Goal: Task Accomplishment & Management: Use online tool/utility

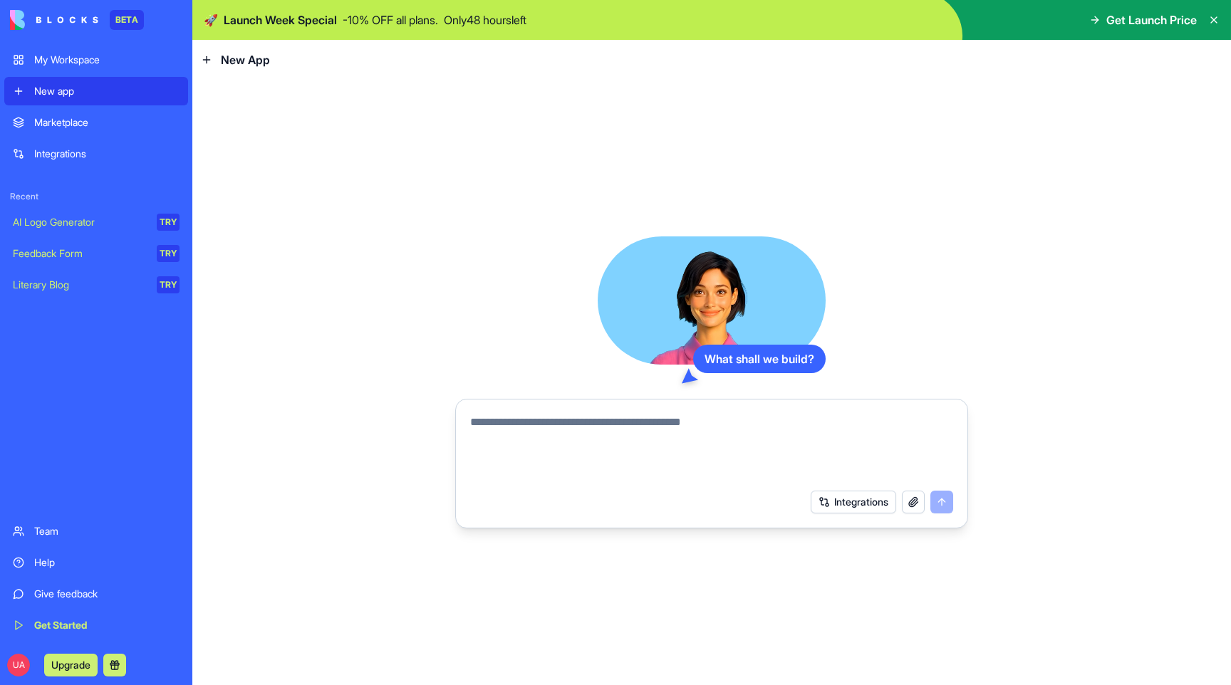
click at [90, 132] on link "Marketplace" at bounding box center [96, 122] width 184 height 28
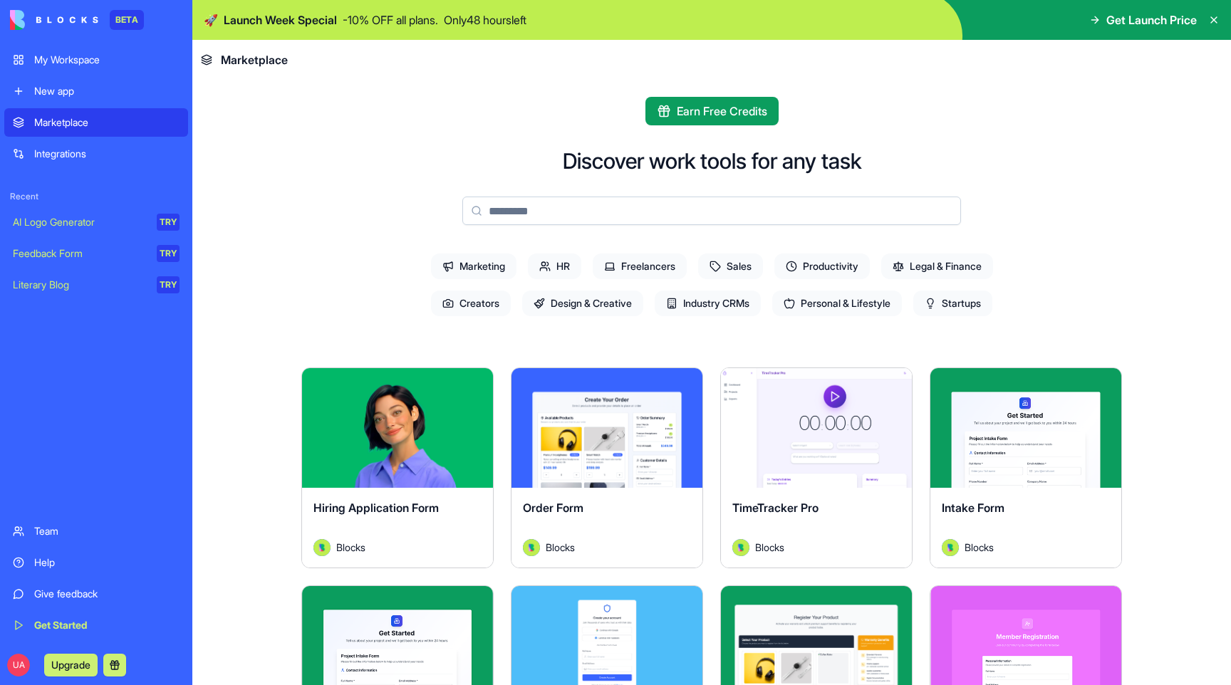
click at [87, 159] on div "Integrations" at bounding box center [106, 154] width 145 height 14
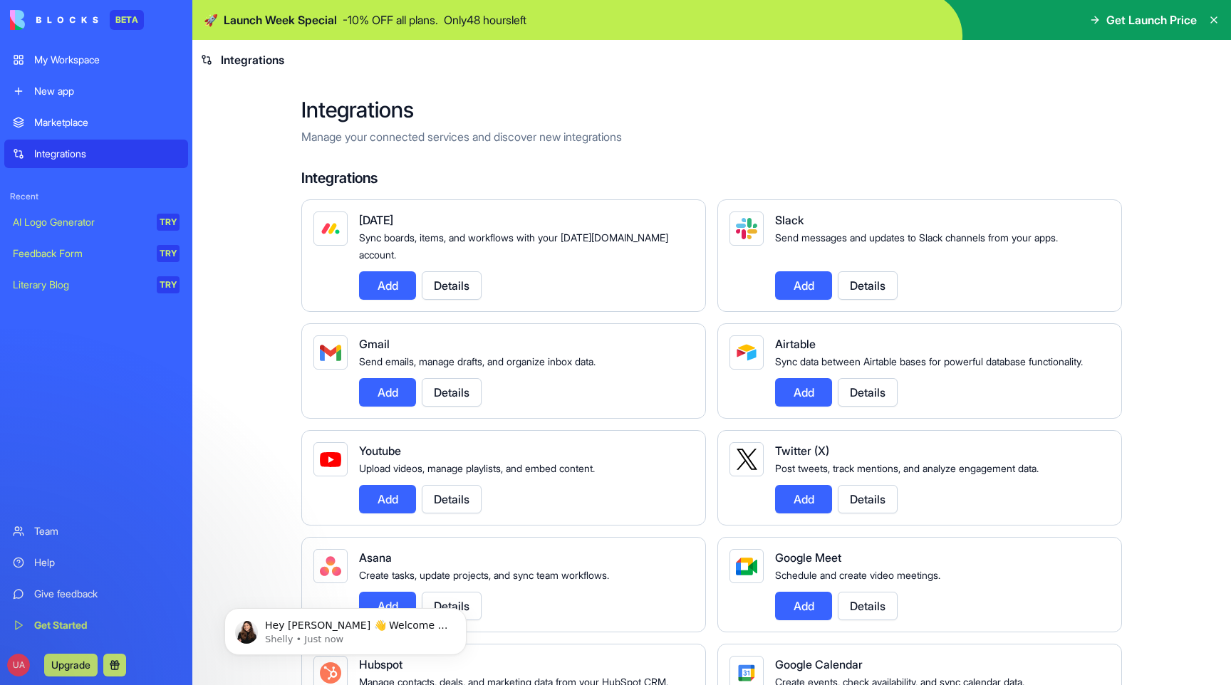
click at [785, 272] on button "Add" at bounding box center [803, 285] width 57 height 28
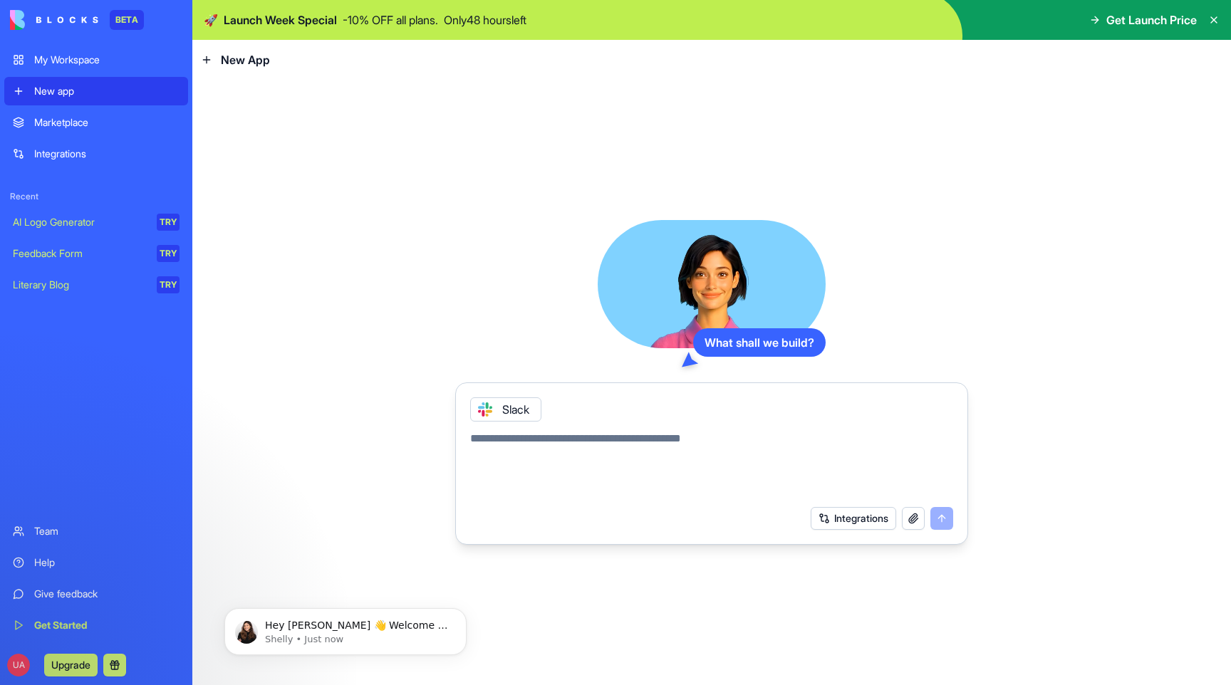
click at [586, 444] on textarea at bounding box center [711, 464] width 483 height 68
click at [486, 414] on icon at bounding box center [484, 409] width 11 height 11
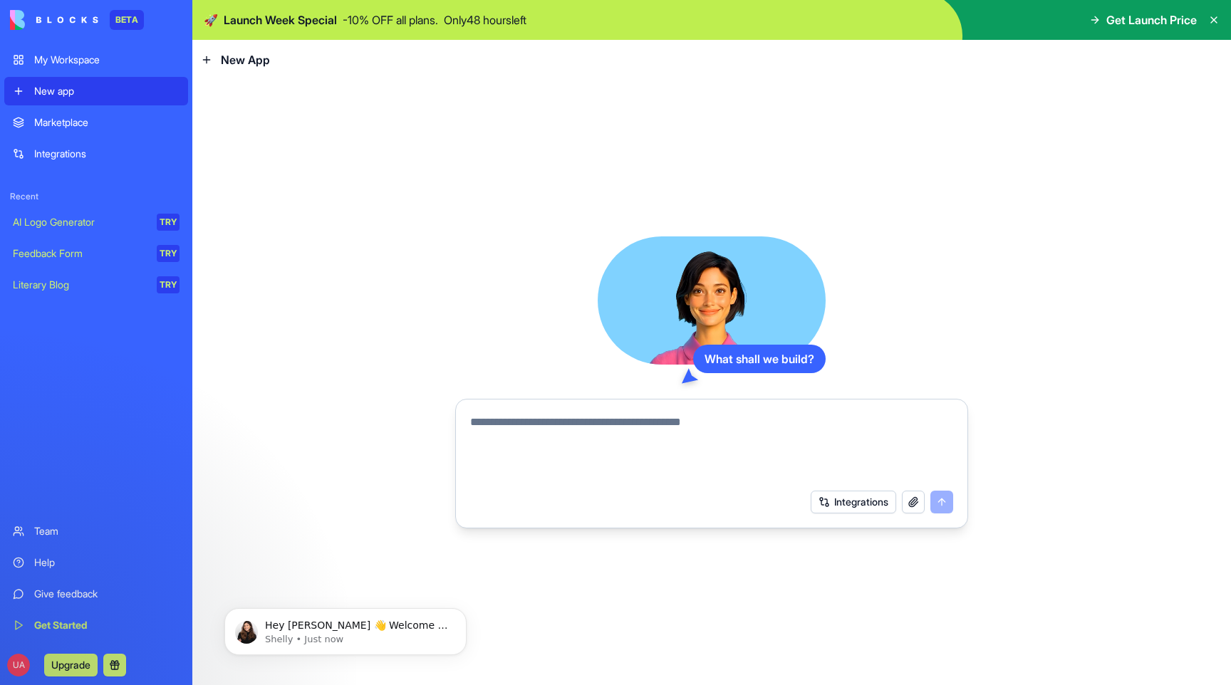
click at [835, 506] on button "Integrations" at bounding box center [852, 502] width 85 height 23
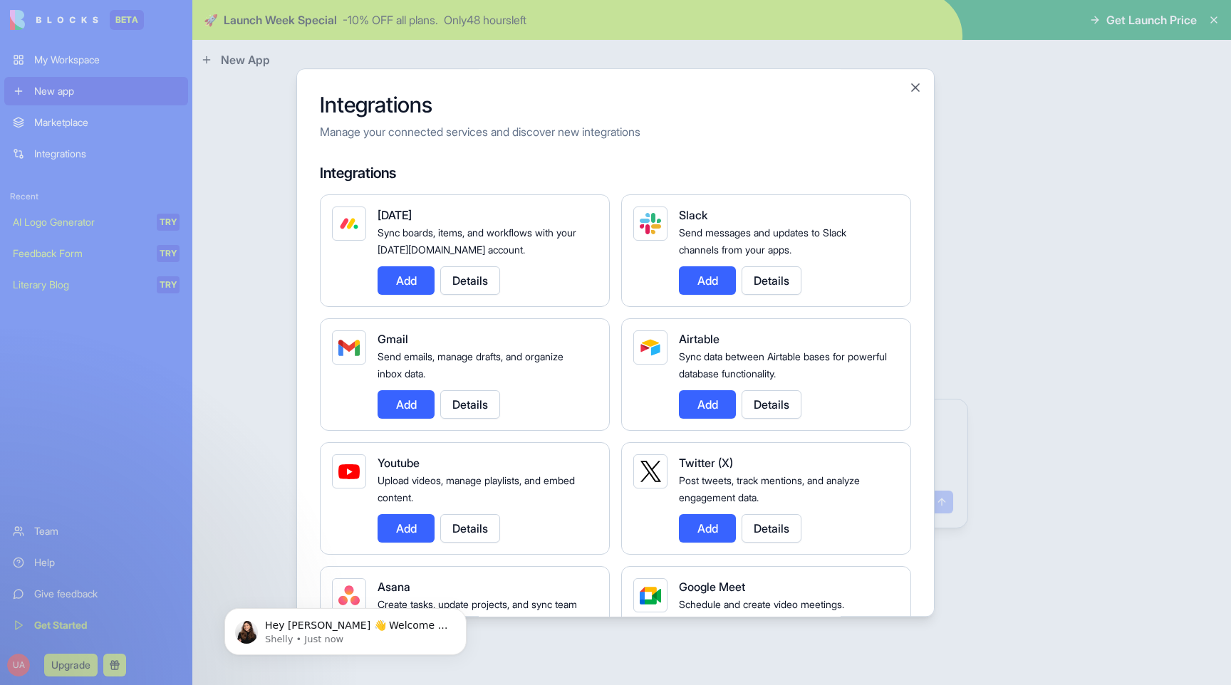
click at [416, 392] on button "Add" at bounding box center [405, 404] width 57 height 28
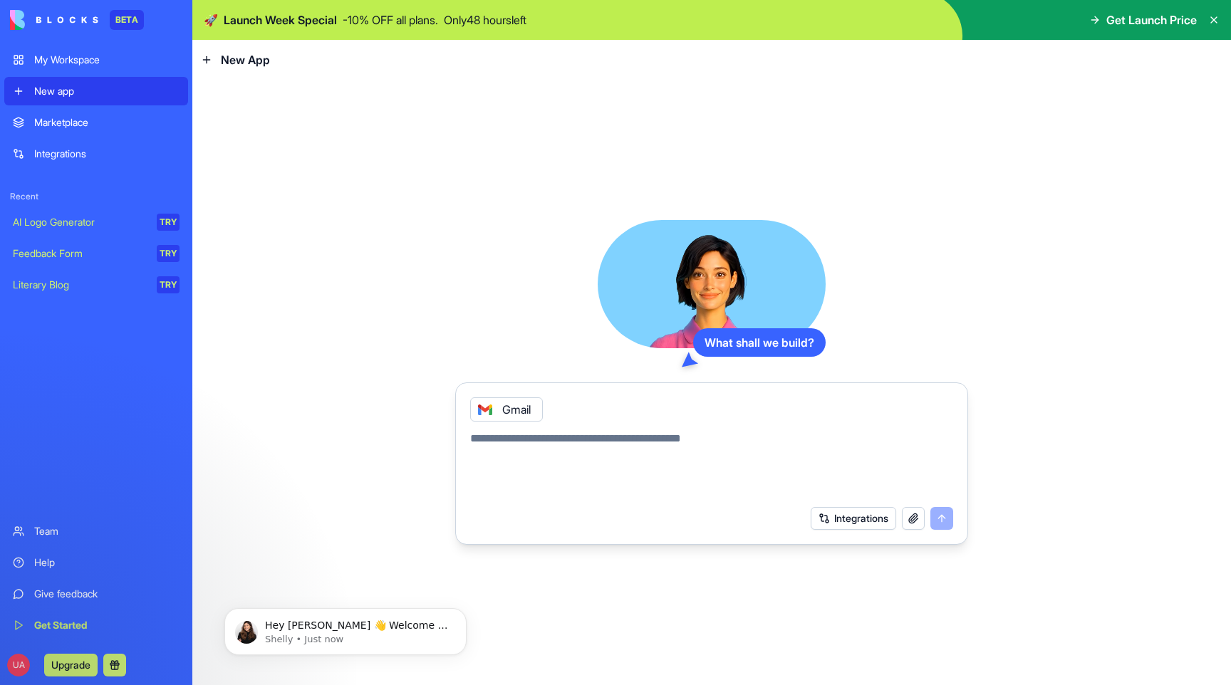
click at [565, 442] on textarea at bounding box center [711, 464] width 483 height 68
type textarea "**********"
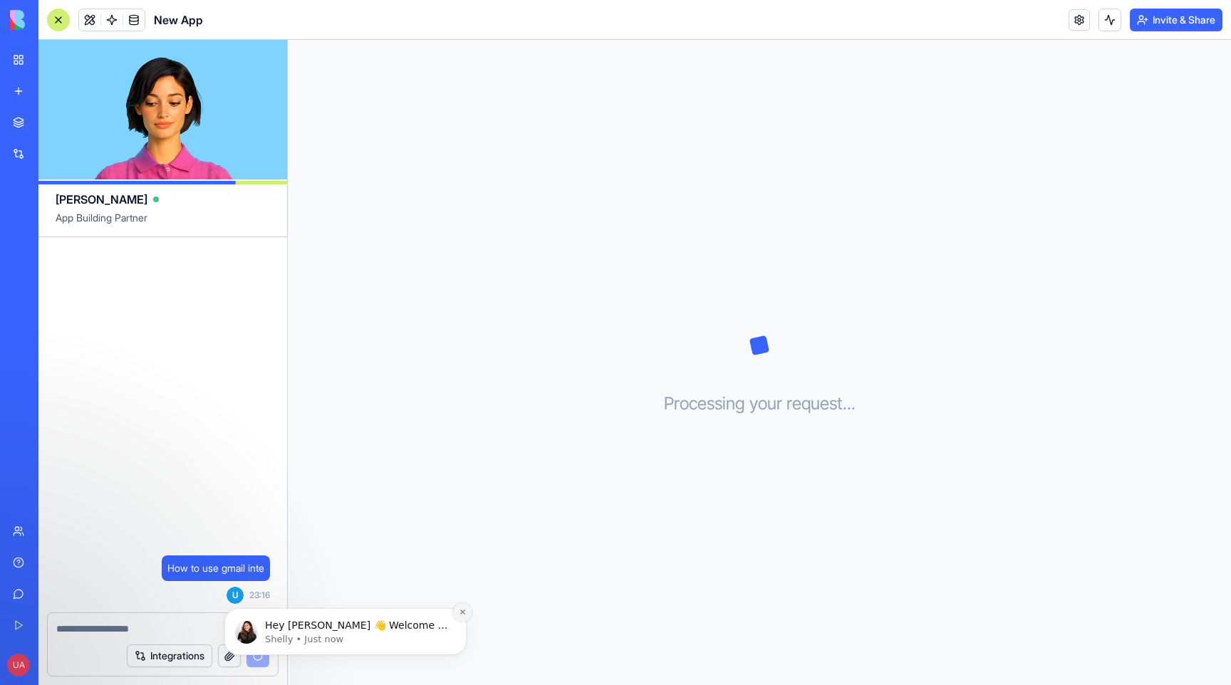
click at [462, 615] on icon "Dismiss notification" at bounding box center [463, 612] width 8 height 8
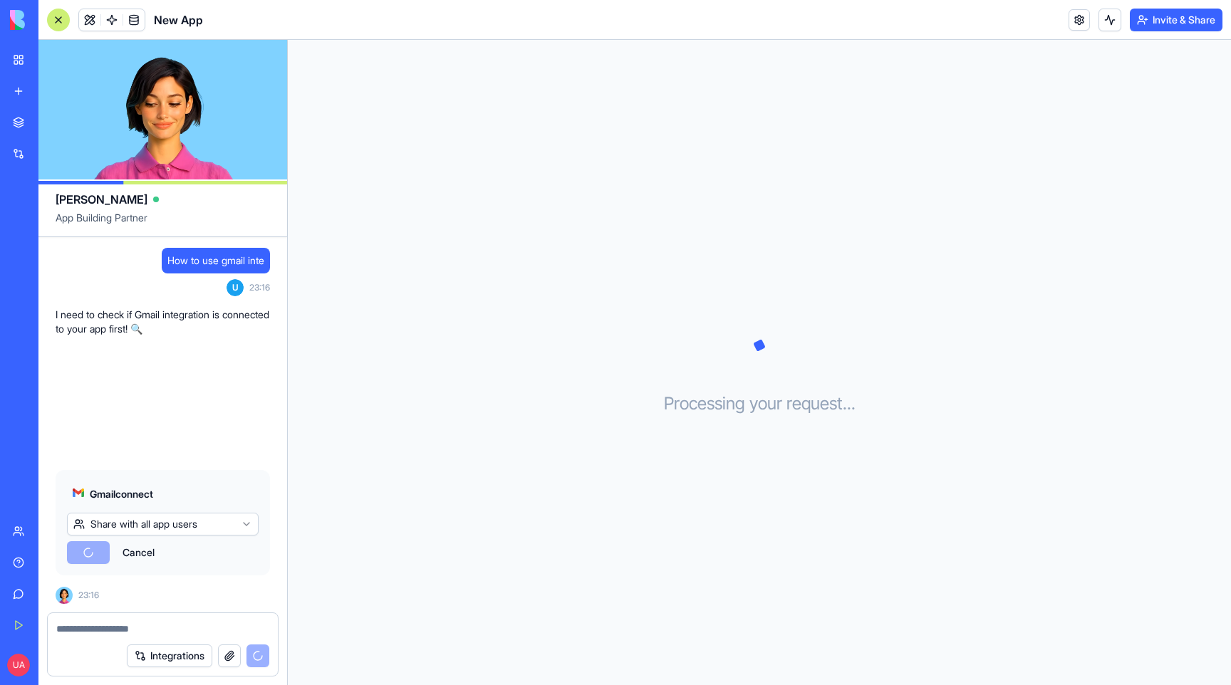
click at [195, 523] on html "BETA My Workspace New app Marketplace Integrations Recent New App AI Logo Gener…" at bounding box center [615, 342] width 1231 height 685
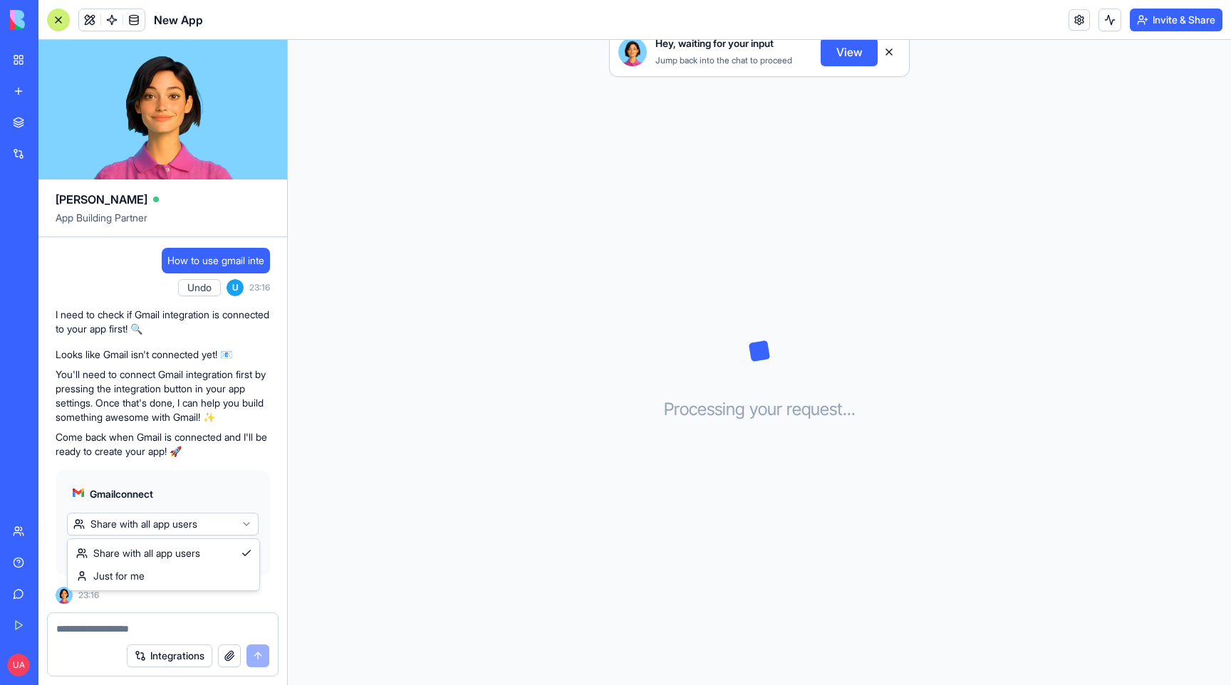
click at [191, 430] on html "BETA My Workspace New app Marketplace Integrations Recent New App AI Logo Gener…" at bounding box center [615, 342] width 1231 height 685
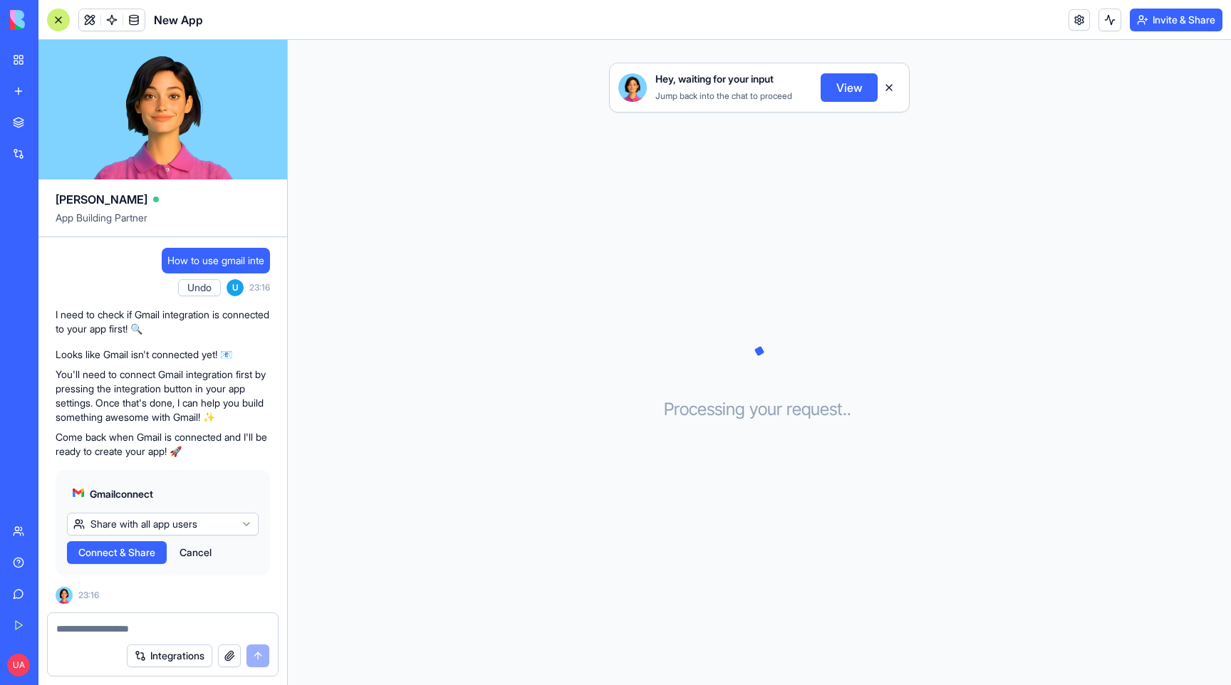
click at [177, 517] on html "BETA My Workspace New app Marketplace Integrations Recent New App AI Logo Gener…" at bounding box center [615, 342] width 1231 height 685
click at [130, 382] on html "BETA My Workspace New app Marketplace Integrations Recent New App AI Logo Gener…" at bounding box center [615, 342] width 1231 height 685
click at [213, 526] on html "BETA My Workspace New app Marketplace Integrations Recent New App AI Logo Gener…" at bounding box center [615, 342] width 1231 height 685
click at [98, 548] on span "Connect" at bounding box center [97, 552] width 39 height 14
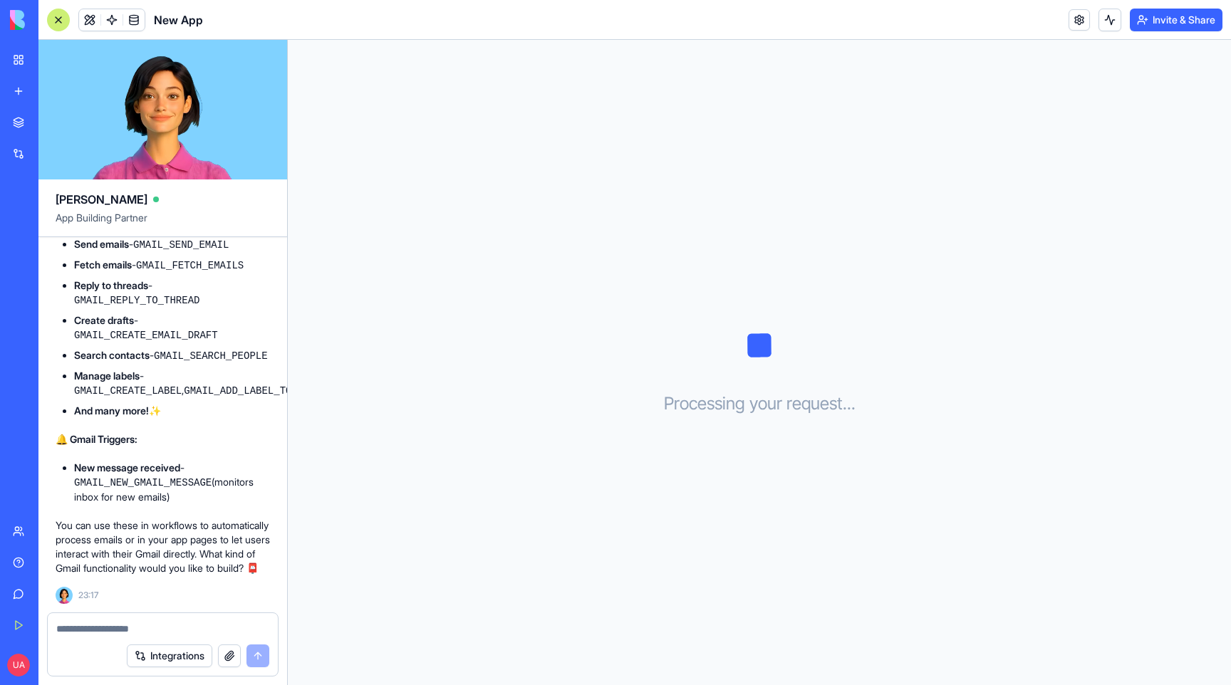
scroll to position [456, 0]
click at [166, 623] on textarea at bounding box center [162, 629] width 213 height 14
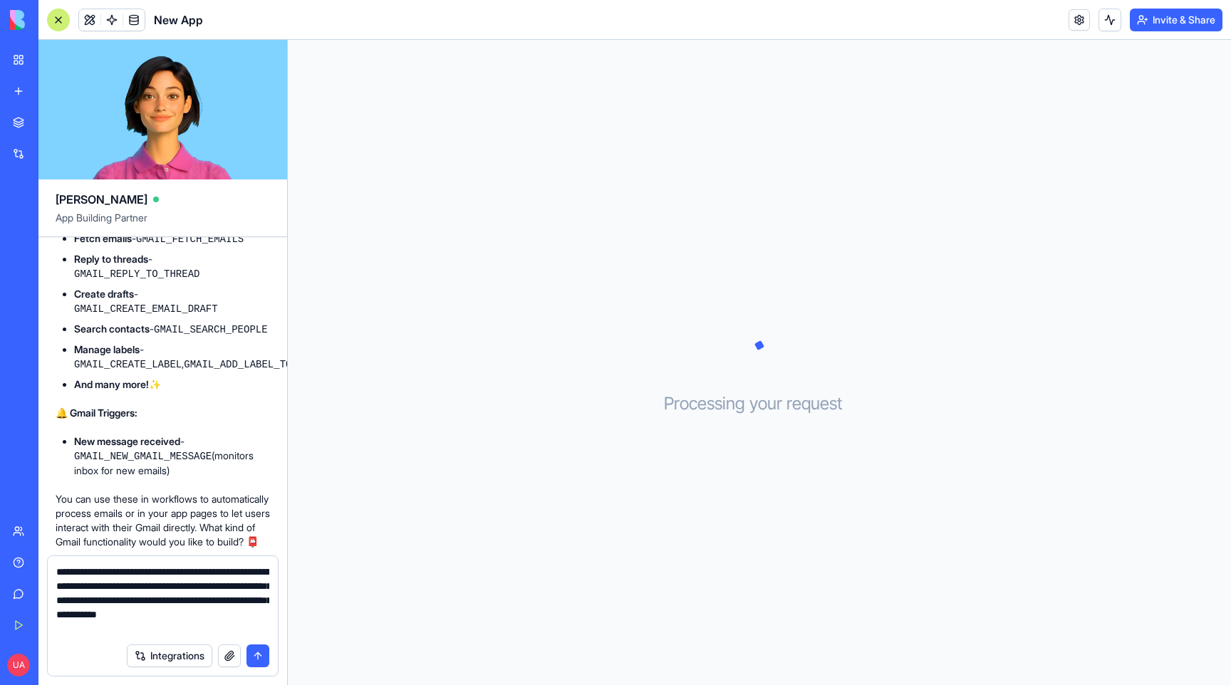
type textarea "**********"
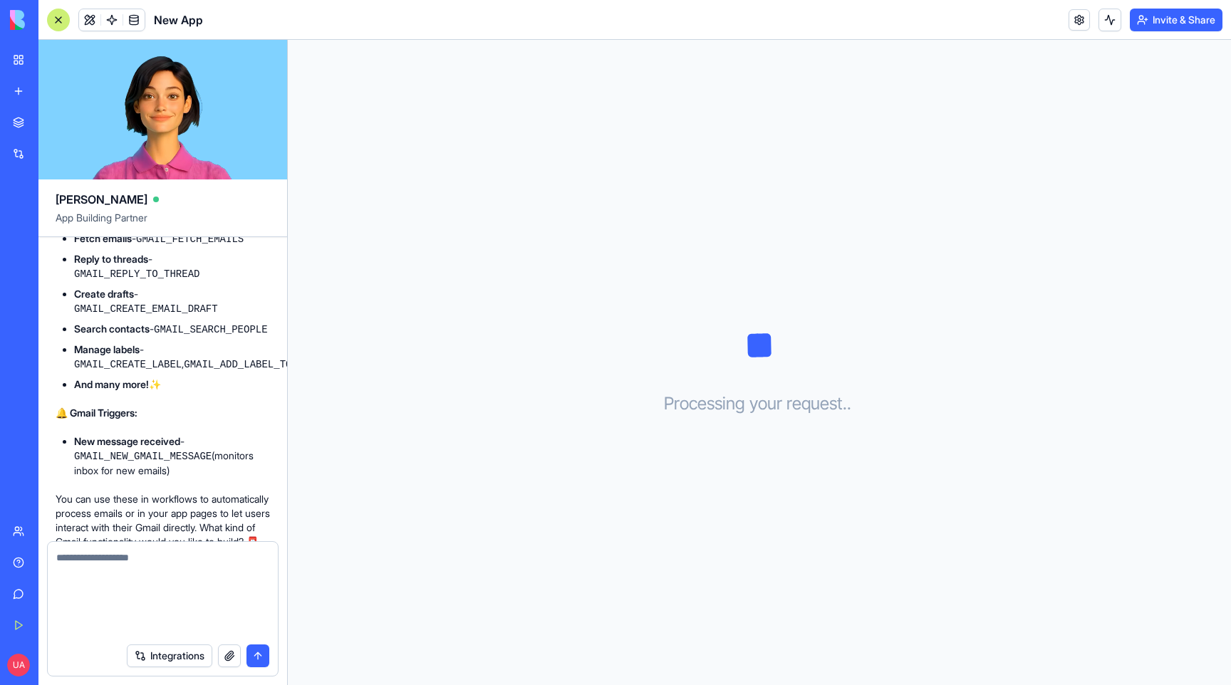
scroll to position [582, 0]
